Goal: Task Accomplishment & Management: Manage account settings

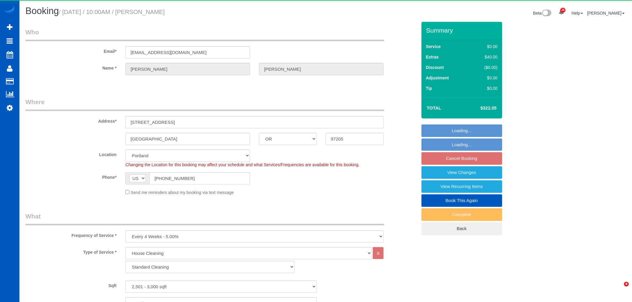
select select "OR"
select select "199"
select select "object:75822"
select select "2501"
select select "5"
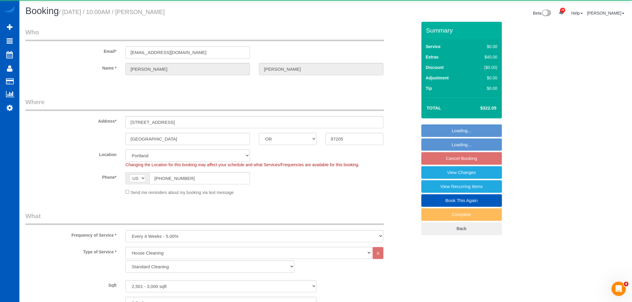
select select "3"
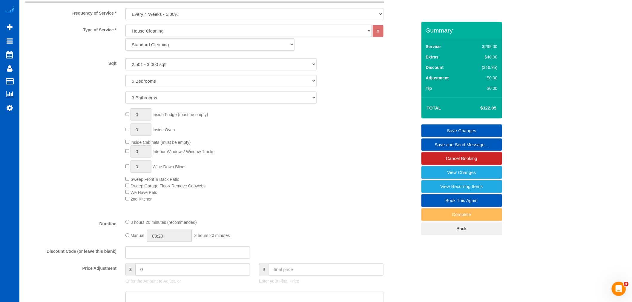
scroll to position [102, 0]
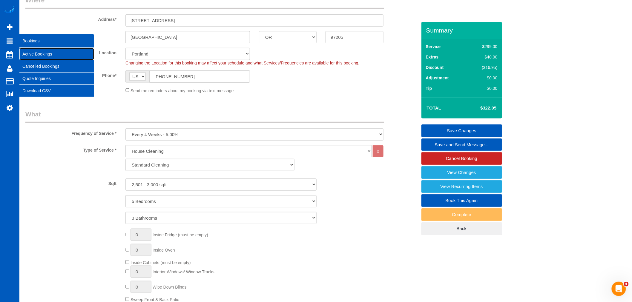
click at [39, 56] on link "Active Bookings" at bounding box center [56, 54] width 75 height 12
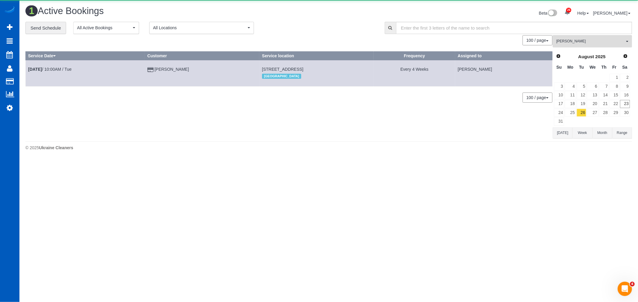
scroll to position [0, 0]
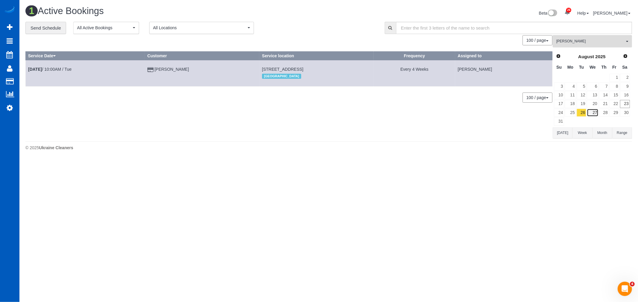
click at [590, 110] on link "27" at bounding box center [591, 113] width 11 height 8
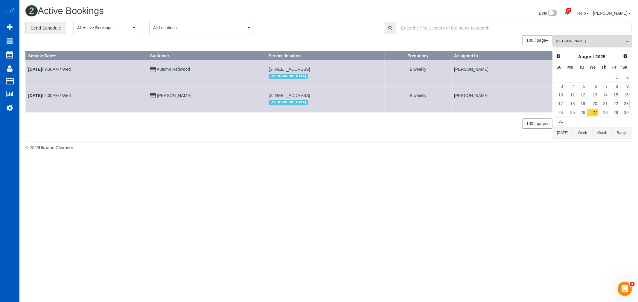
drag, startPoint x: 252, startPoint y: 67, endPoint x: 332, endPoint y: 71, distance: 79.6
click at [333, 71] on td "2964 Ne 7th Ave, Portland, OR 97212 Portland" at bounding box center [325, 73] width 118 height 26
copy span "[STREET_ADDRESS]"
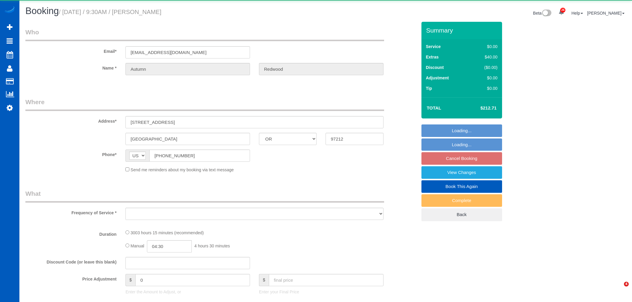
select select "OR"
select select "object:13748"
select select "1501"
select select "2"
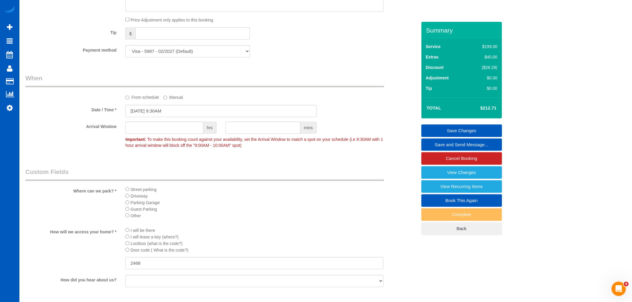
scroll to position [408, 0]
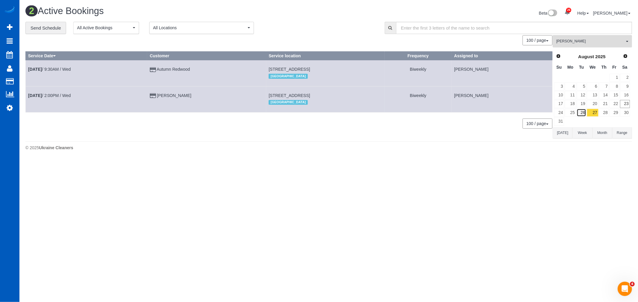
click at [585, 111] on link "26" at bounding box center [581, 113] width 10 height 8
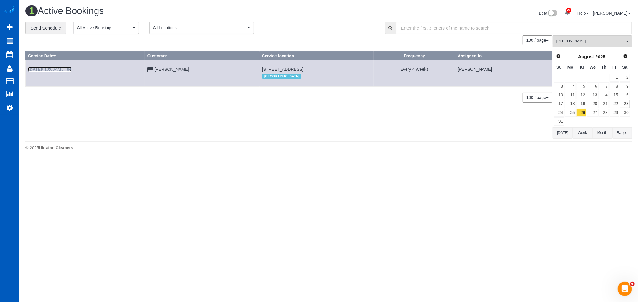
click at [59, 69] on link "[DATE] 10:00AM / Tue" at bounding box center [49, 69] width 43 height 5
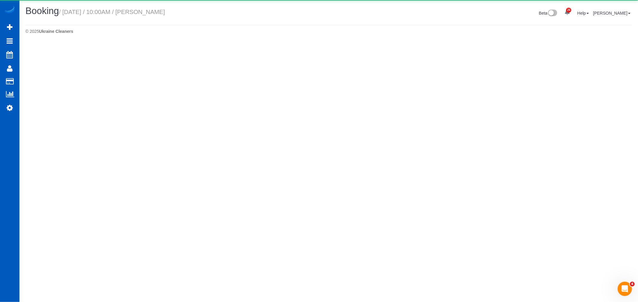
select select "OR"
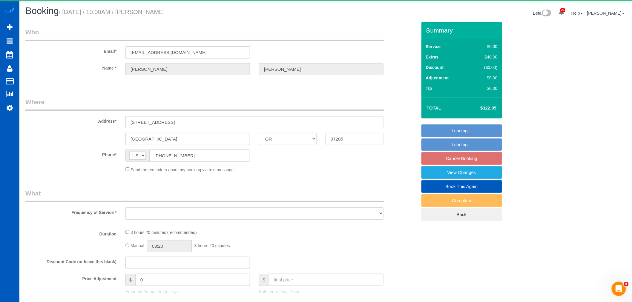
select select "object:14731"
select select "199"
select select "2501"
select select "5"
select select "3"
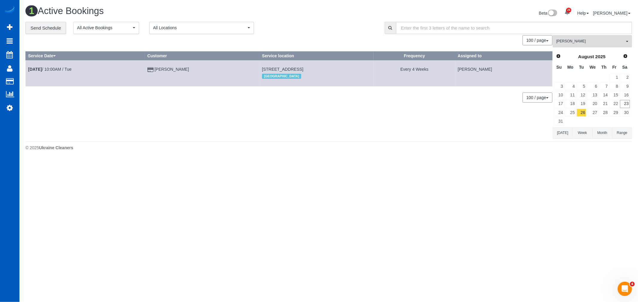
click at [172, 73] on td "[PERSON_NAME]" at bounding box center [202, 73] width 114 height 26
click at [174, 73] on td "[PERSON_NAME]" at bounding box center [202, 73] width 114 height 26
click at [176, 71] on link "[PERSON_NAME]" at bounding box center [172, 69] width 34 height 5
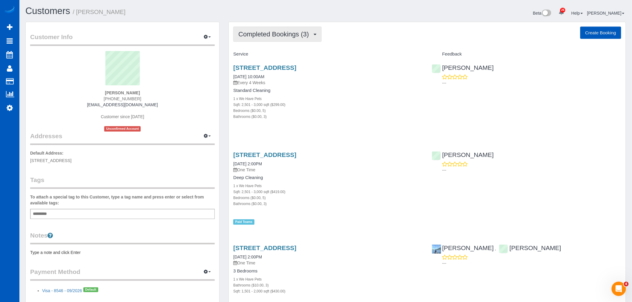
click at [259, 32] on span "Completed Bookings (3)" at bounding box center [276, 33] width 74 height 7
click at [263, 53] on link "Upcoming Bookings (11)" at bounding box center [265, 56] width 63 height 8
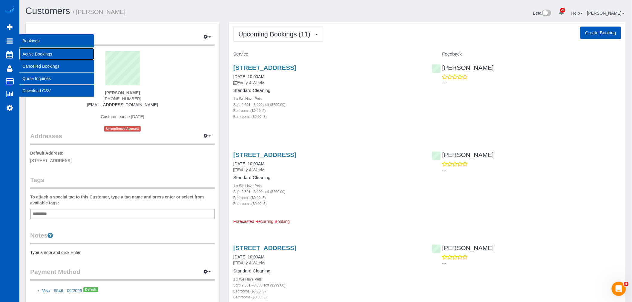
click at [50, 54] on link "Active Bookings" at bounding box center [56, 54] width 75 height 12
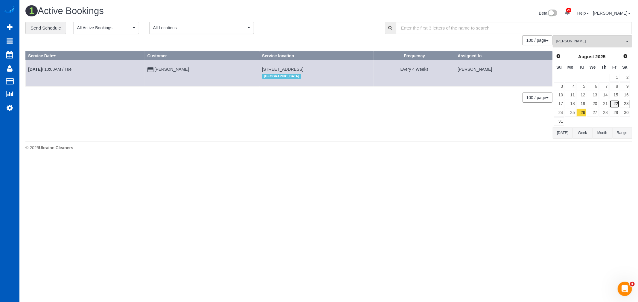
click at [616, 103] on link "22" at bounding box center [614, 104] width 10 height 8
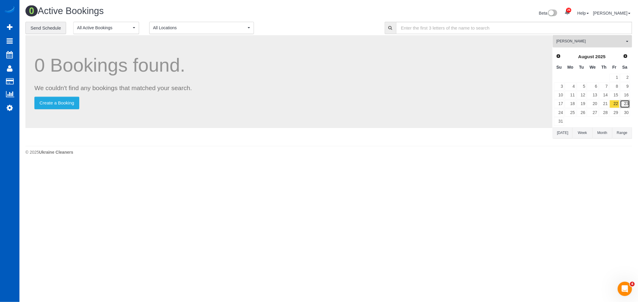
click at [624, 104] on link "23" at bounding box center [625, 104] width 10 height 8
click at [579, 37] on button "[PERSON_NAME] All Teams" at bounding box center [591, 41] width 79 height 12
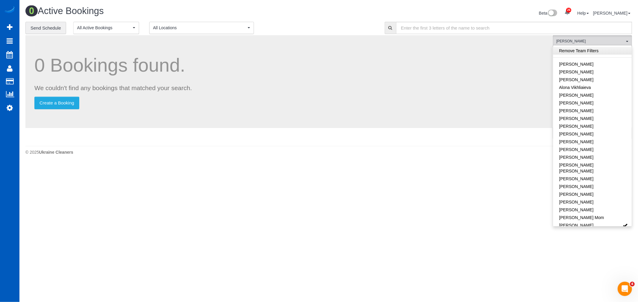
click at [584, 52] on link "Remove Team Filters" at bounding box center [592, 51] width 79 height 8
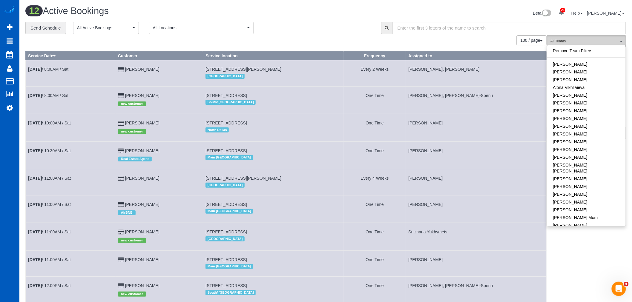
click at [573, 39] on button "All Teams" at bounding box center [586, 41] width 79 height 12
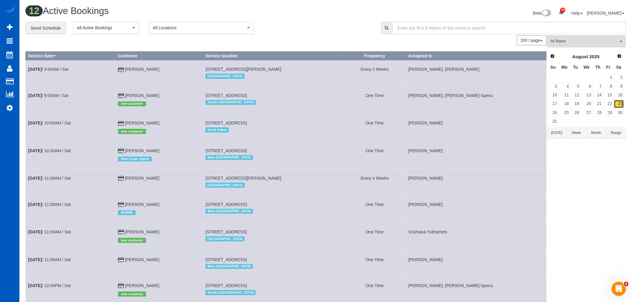
click at [615, 105] on link "23" at bounding box center [620, 104] width 10 height 8
click at [611, 105] on link "22" at bounding box center [609, 104] width 10 height 8
drag, startPoint x: 628, startPoint y: 105, endPoint x: 615, endPoint y: 105, distance: 13.2
click at [628, 105] on div "**********" at bounding box center [326, 215] width 610 height 387
click at [615, 105] on link "23" at bounding box center [620, 104] width 10 height 8
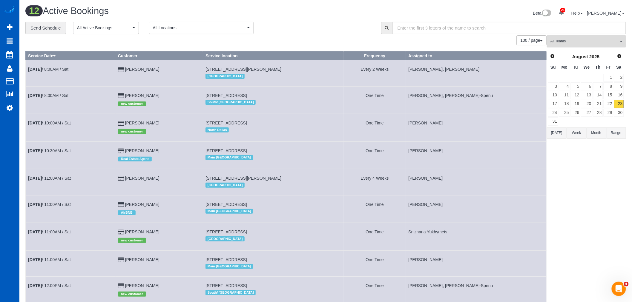
click at [569, 37] on button "All Teams" at bounding box center [586, 41] width 79 height 12
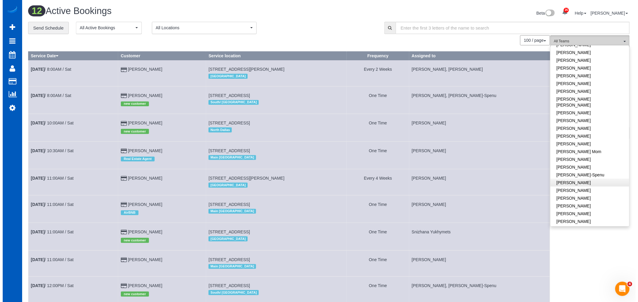
scroll to position [66, 0]
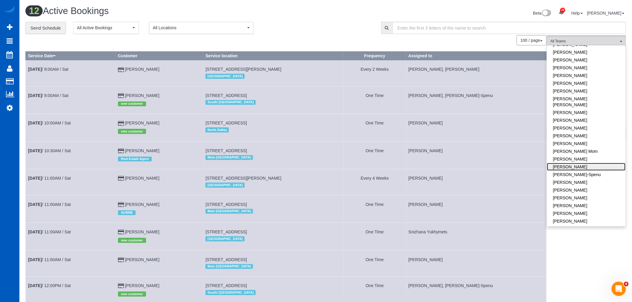
click at [574, 163] on link "[PERSON_NAME]" at bounding box center [587, 167] width 79 height 8
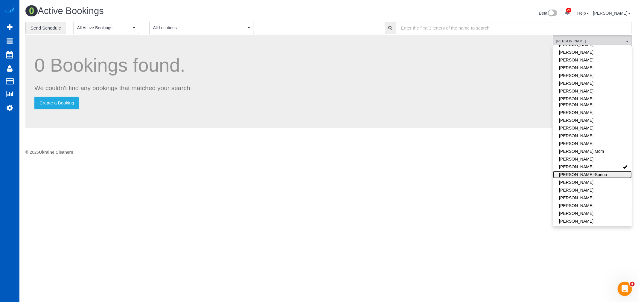
click at [577, 171] on link "[PERSON_NAME]-Spenu" at bounding box center [592, 175] width 79 height 8
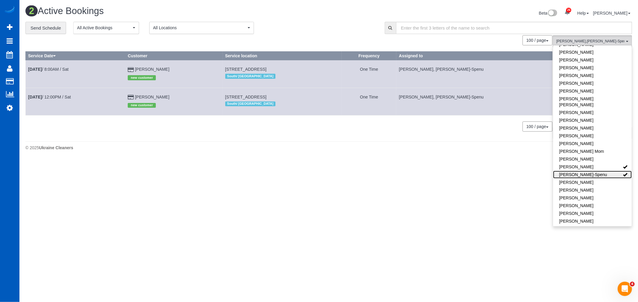
click at [577, 171] on link "[PERSON_NAME]-Spenu" at bounding box center [592, 175] width 79 height 8
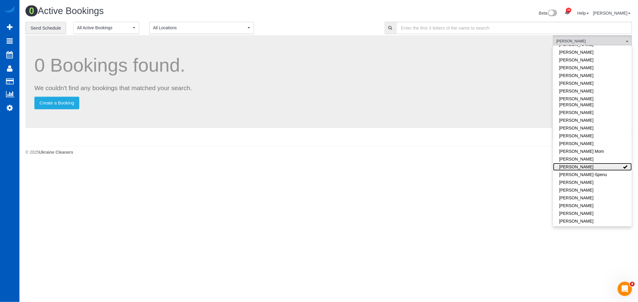
click at [578, 163] on link "[PERSON_NAME]" at bounding box center [592, 167] width 79 height 8
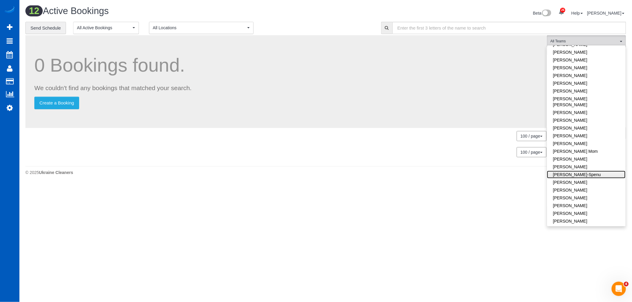
click at [576, 171] on link "[PERSON_NAME]-Spenu" at bounding box center [587, 175] width 79 height 8
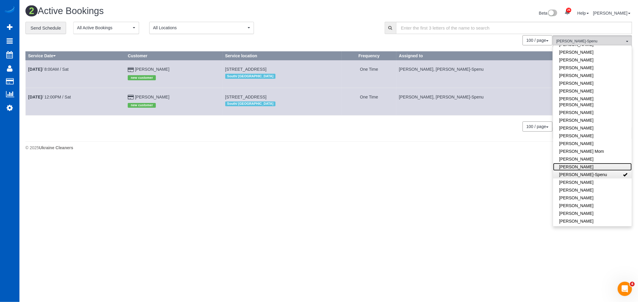
click at [567, 163] on link "[PERSON_NAME]" at bounding box center [592, 167] width 79 height 8
click at [570, 171] on link "[PERSON_NAME]-Spenu" at bounding box center [592, 175] width 79 height 8
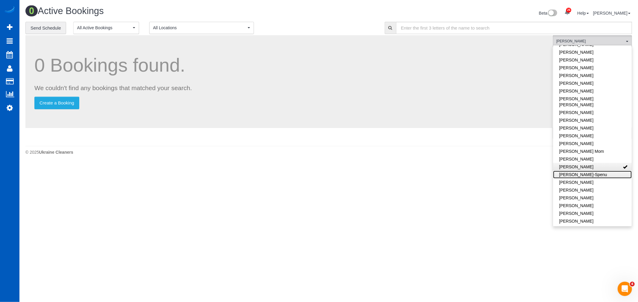
click at [582, 165] on ul "Remove Team Filters [PERSON_NAME] [PERSON_NAME] [PERSON_NAME] Alona Vikhliaieva…" at bounding box center [592, 273] width 79 height 585
click at [584, 163] on link "[PERSON_NAME]" at bounding box center [592, 167] width 79 height 8
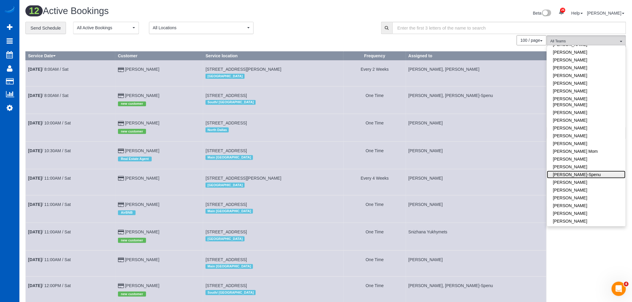
click at [594, 171] on link "[PERSON_NAME]-Spenu" at bounding box center [587, 175] width 79 height 8
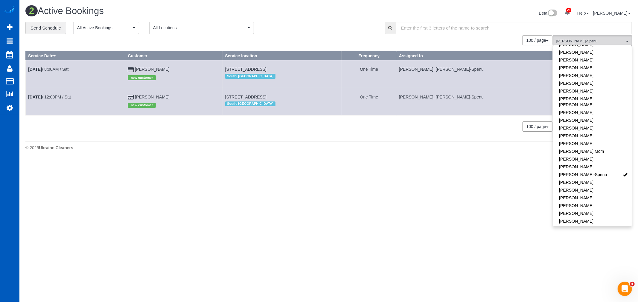
click at [219, 183] on body "26 Beta Your Notifications You have 0 alerts × You have 3 to charge for [DATE] …" at bounding box center [319, 151] width 638 height 302
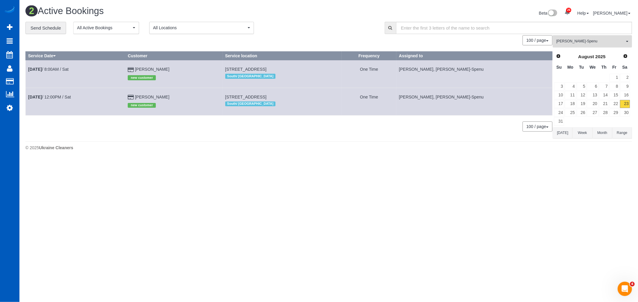
click at [607, 40] on span "[PERSON_NAME]-Spenu" at bounding box center [590, 41] width 68 height 5
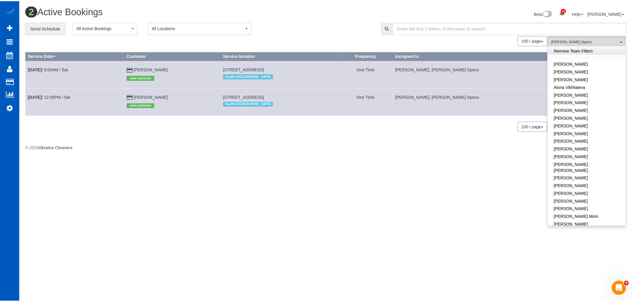
scroll to position [0, 0]
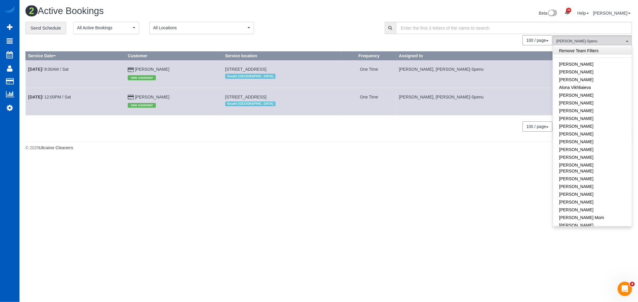
click at [584, 50] on link "Remove Team Filters" at bounding box center [592, 51] width 79 height 8
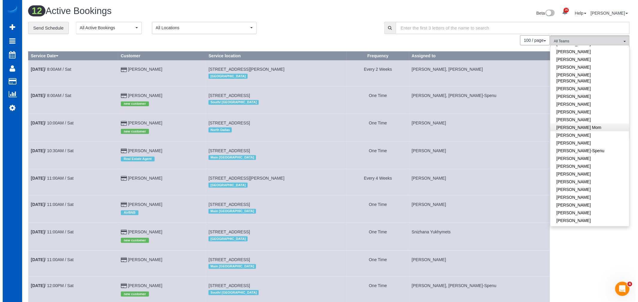
scroll to position [100, 0]
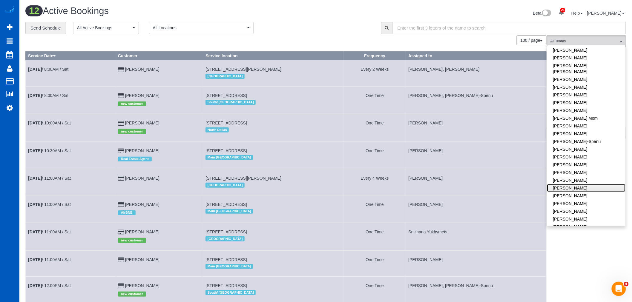
click at [565, 184] on link "[PERSON_NAME]" at bounding box center [587, 188] width 79 height 8
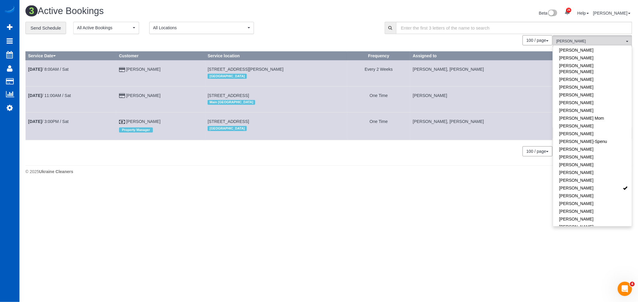
click at [465, 195] on body "26 Beta Your Notifications You have 0 alerts × You have 3 to charge for [DATE] …" at bounding box center [319, 151] width 638 height 302
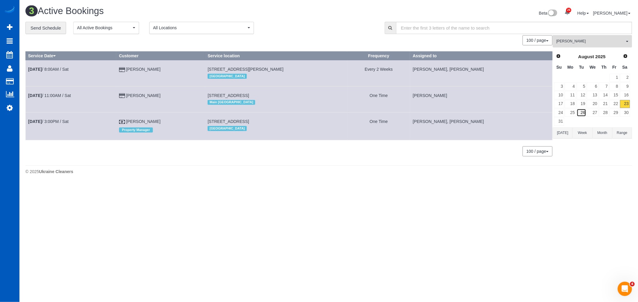
click at [582, 112] on link "26" at bounding box center [581, 113] width 10 height 8
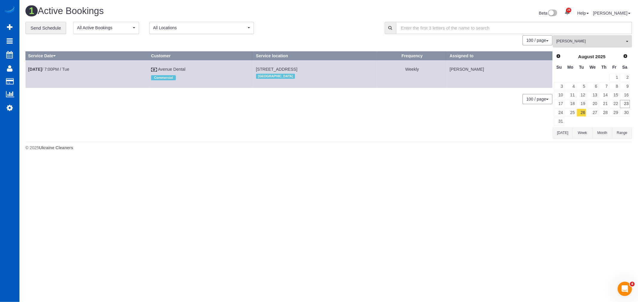
click at [598, 44] on span "[PERSON_NAME]" at bounding box center [590, 41] width 68 height 5
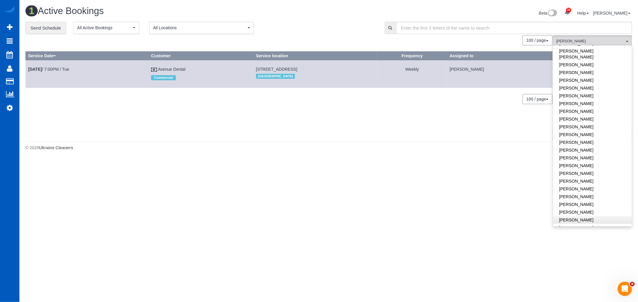
scroll to position [332, 0]
click at [566, 199] on link "[PERSON_NAME]" at bounding box center [592, 203] width 79 height 8
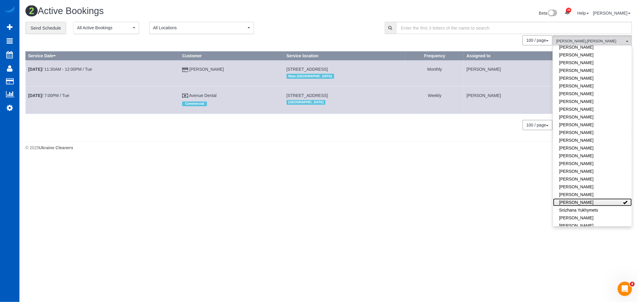
click at [566, 199] on link "[PERSON_NAME]" at bounding box center [592, 203] width 79 height 8
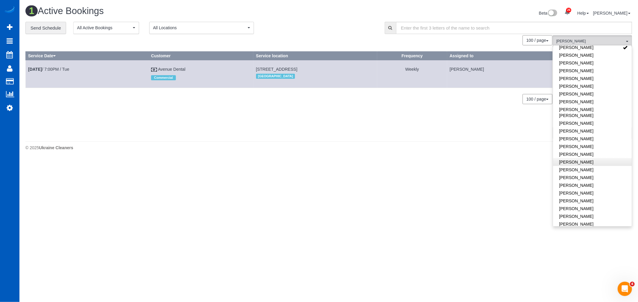
scroll to position [232, 0]
click at [578, 106] on link "[PERSON_NAME]" at bounding box center [592, 110] width 79 height 8
